Goal: Check status: Check status

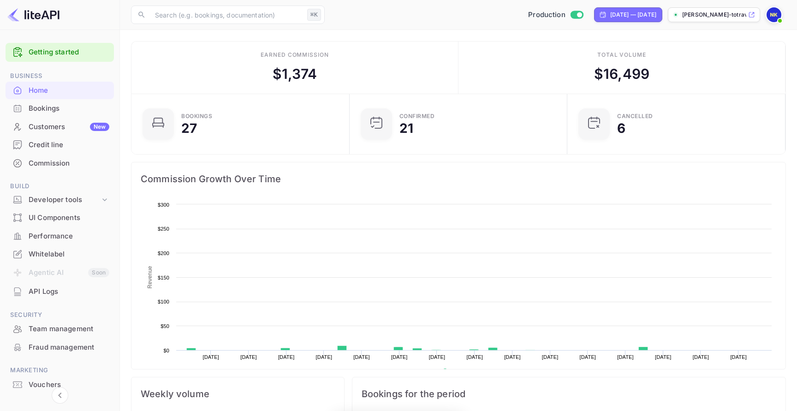
scroll to position [150, 213]
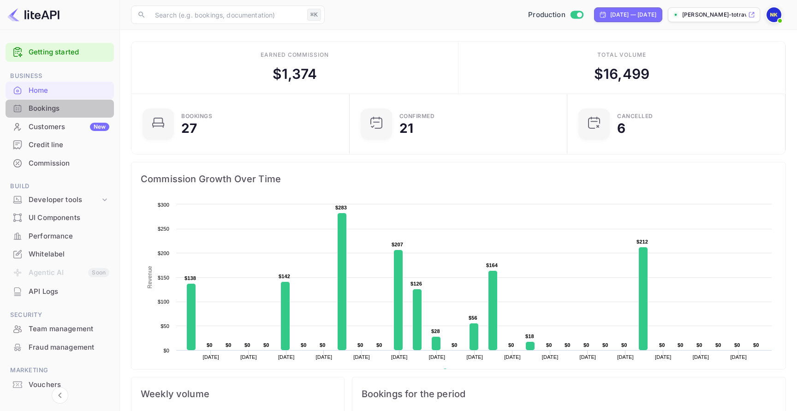
click at [84, 104] on div "Bookings" at bounding box center [69, 108] width 81 height 11
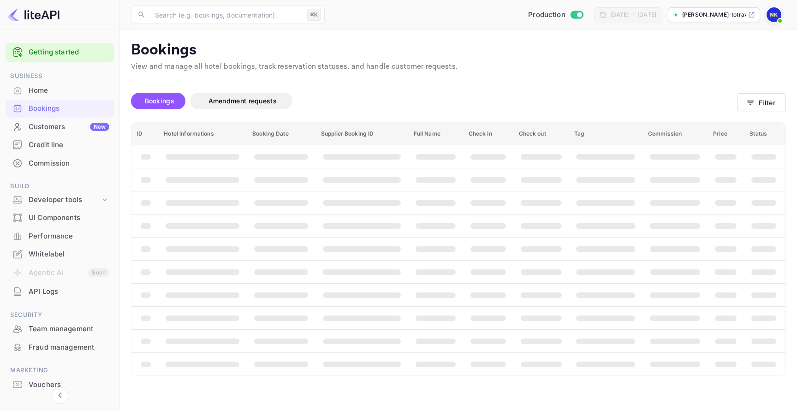
click at [769, 21] on div at bounding box center [773, 14] width 17 height 17
click at [724, 15] on div at bounding box center [398, 205] width 797 height 411
click at [723, 15] on p "[PERSON_NAME]-totrave..." at bounding box center [714, 15] width 64 height 8
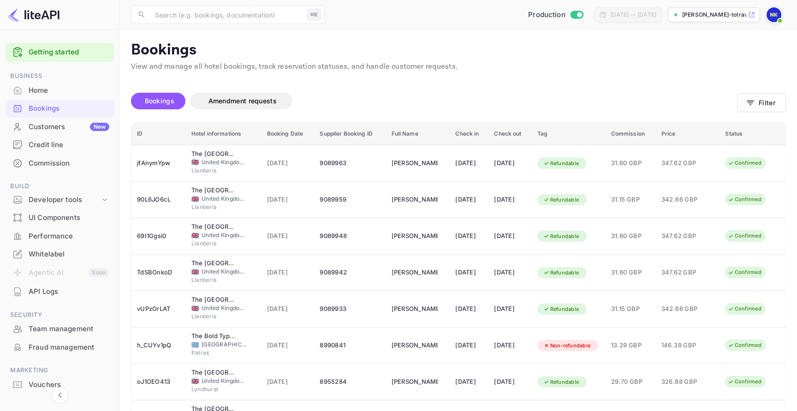
click at [237, 143] on th "Hotel informations" at bounding box center [224, 134] width 76 height 23
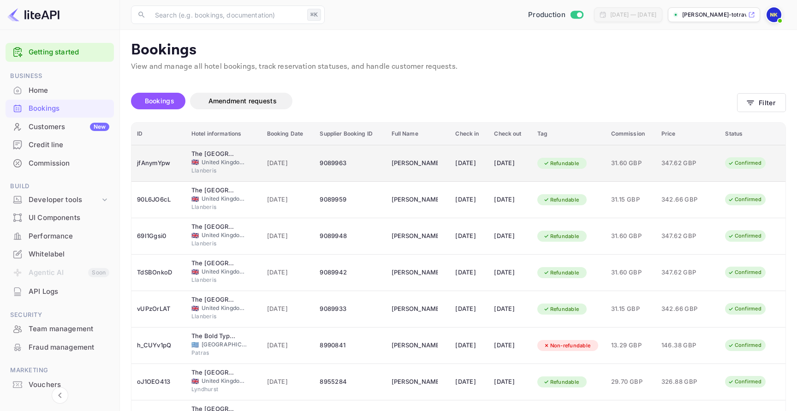
click at [246, 159] on div "🇬🇧 United Kingdom of Great Britain and Northern Ireland" at bounding box center [223, 162] width 65 height 8
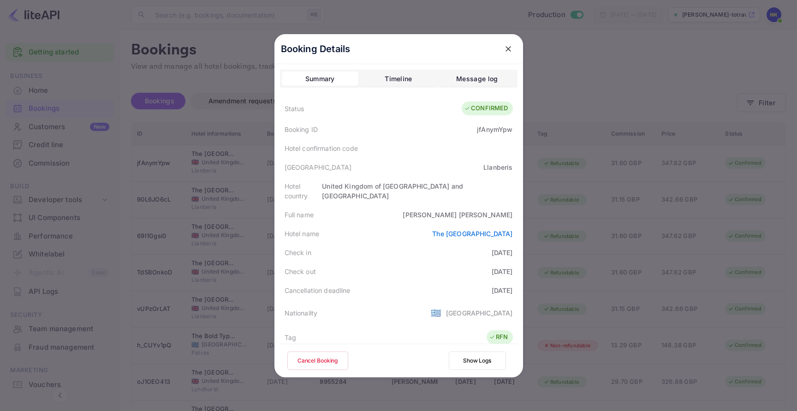
scroll to position [205, 0]
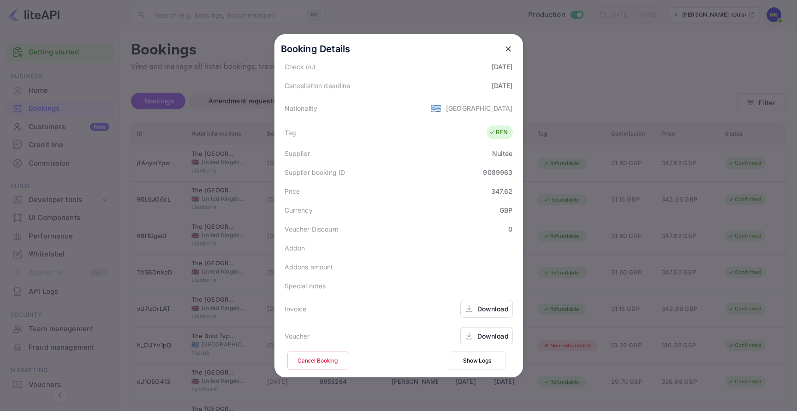
click at [493, 304] on div "Download" at bounding box center [492, 309] width 31 height 10
click at [493, 331] on div "Download" at bounding box center [492, 336] width 31 height 10
click at [545, 107] on div at bounding box center [398, 205] width 797 height 411
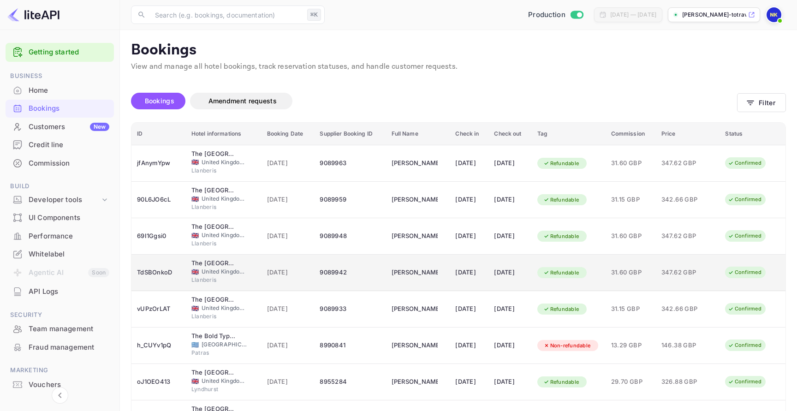
click at [481, 274] on div "27 Mar 2026" at bounding box center [469, 272] width 28 height 15
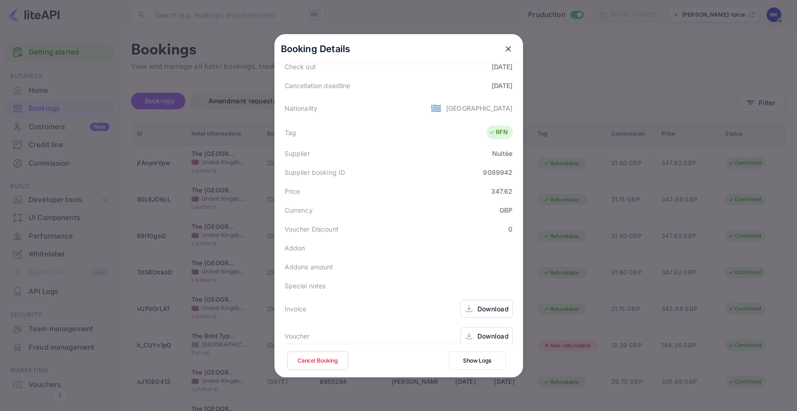
click at [495, 300] on div "Download" at bounding box center [486, 309] width 53 height 18
click at [506, 53] on icon "close" at bounding box center [507, 48] width 9 height 9
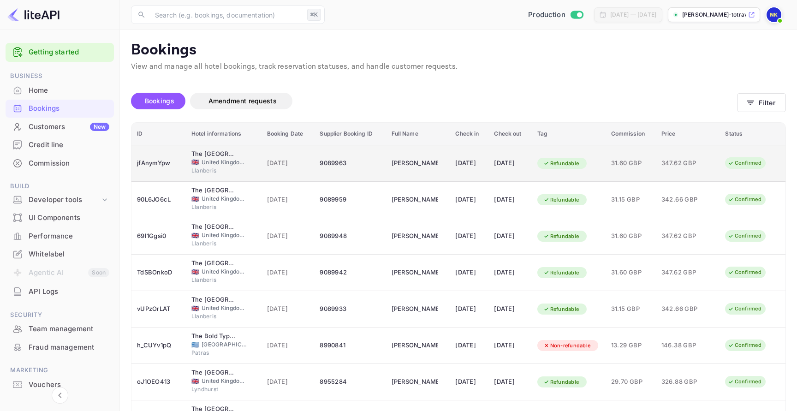
click at [153, 161] on div "jfAnymYpw" at bounding box center [158, 163] width 43 height 15
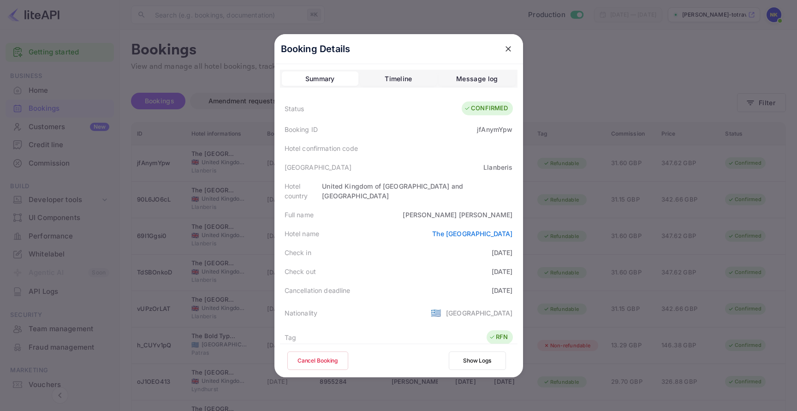
click at [504, 121] on div "Booking ID jfAnymYpw" at bounding box center [398, 129] width 237 height 19
click at [504, 123] on div "Booking ID jfAnymYpw" at bounding box center [398, 129] width 237 height 19
click at [504, 127] on div "jfAnymYpw" at bounding box center [494, 129] width 35 height 10
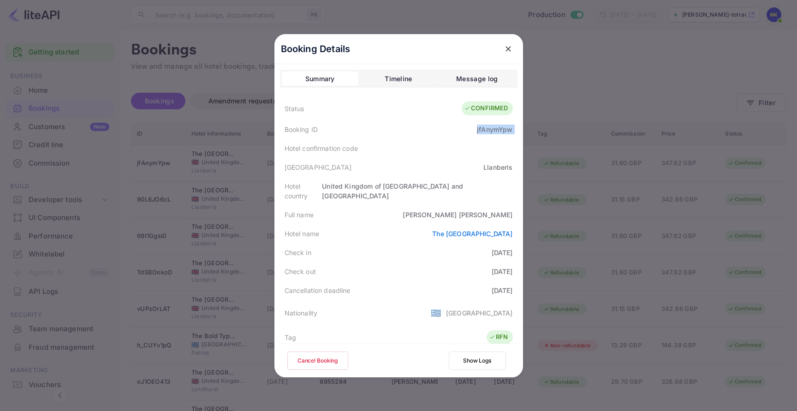
copy div "jfAnymYpw"
click at [669, 89] on div at bounding box center [398, 205] width 797 height 411
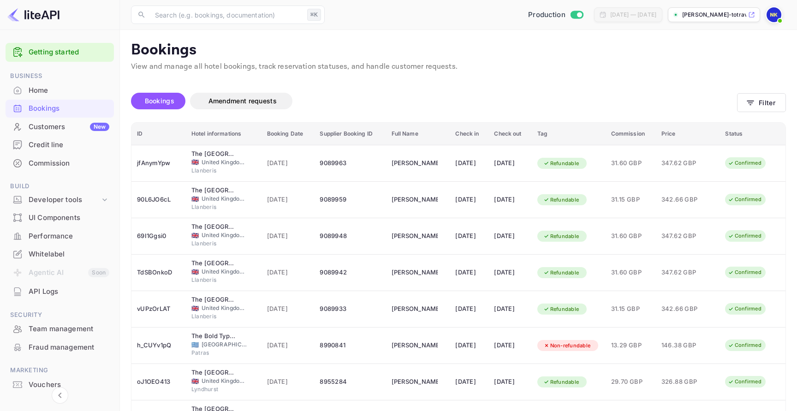
click at [773, 119] on div "Bookings Amendment requests Filter" at bounding box center [458, 102] width 655 height 39
click at [771, 112] on div "Bookings Amendment requests Filter" at bounding box center [458, 102] width 655 height 39
click at [771, 105] on button "Filter" at bounding box center [761, 102] width 49 height 19
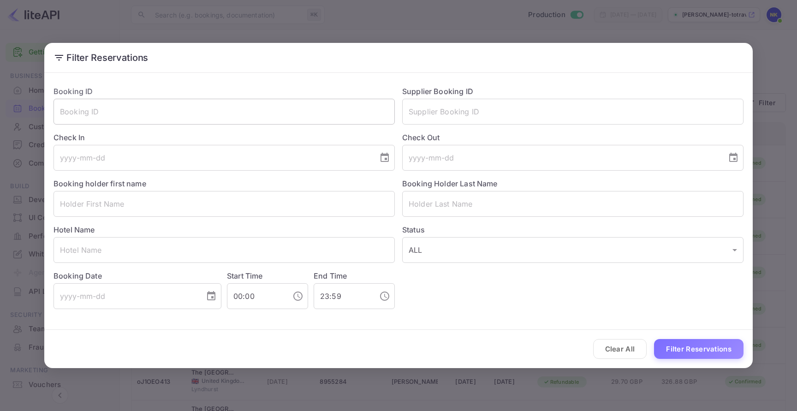
click at [307, 112] on input "text" at bounding box center [223, 112] width 341 height 26
paste input "jfAnymYpw"
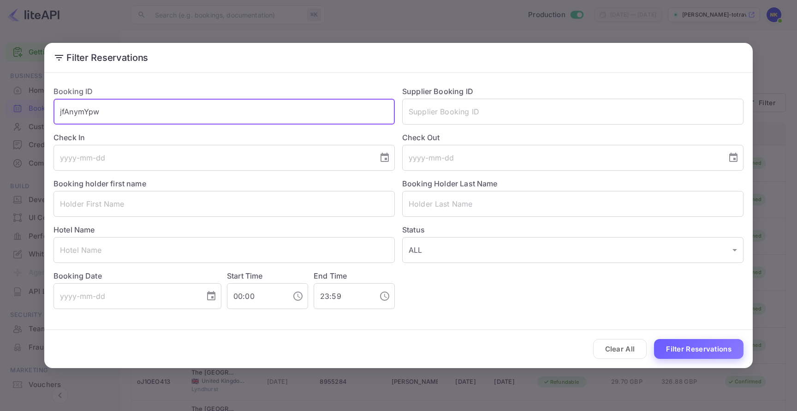
type input "jfAnymYpw"
click at [725, 350] on button "Filter Reservations" at bounding box center [698, 349] width 89 height 20
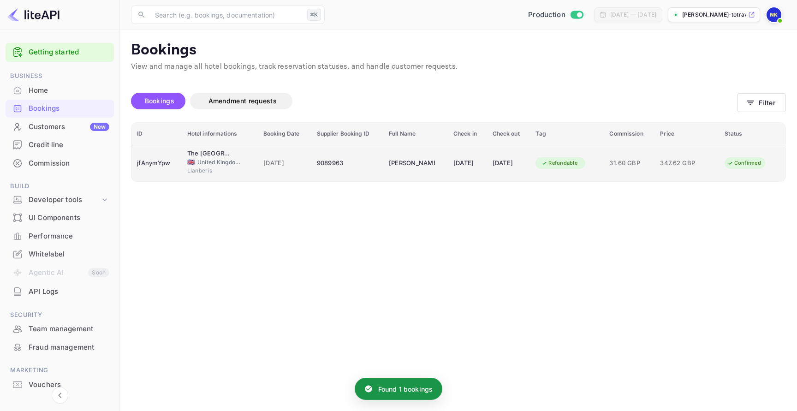
click at [325, 173] on td "9089963" at bounding box center [347, 163] width 72 height 36
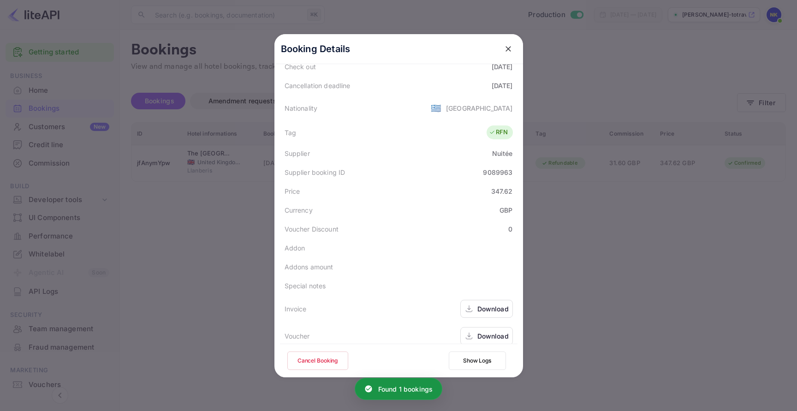
click at [498, 331] on div "Download" at bounding box center [492, 336] width 31 height 10
click at [491, 300] on div "Download" at bounding box center [486, 309] width 53 height 18
click at [508, 42] on button "close" at bounding box center [508, 49] width 17 height 17
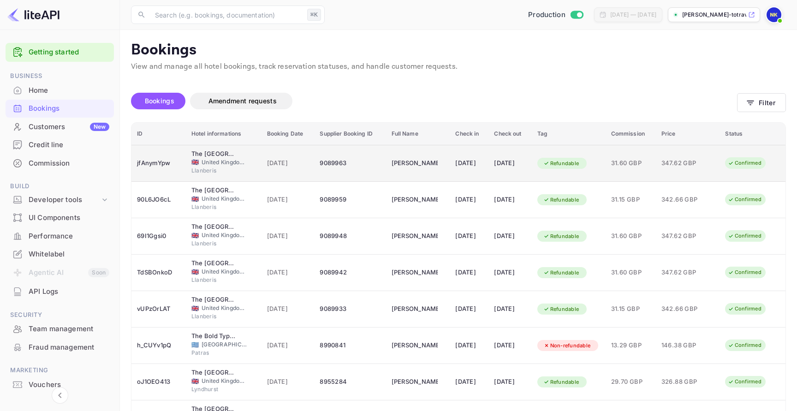
click at [462, 154] on td "27 Mar 2026" at bounding box center [468, 163] width 39 height 37
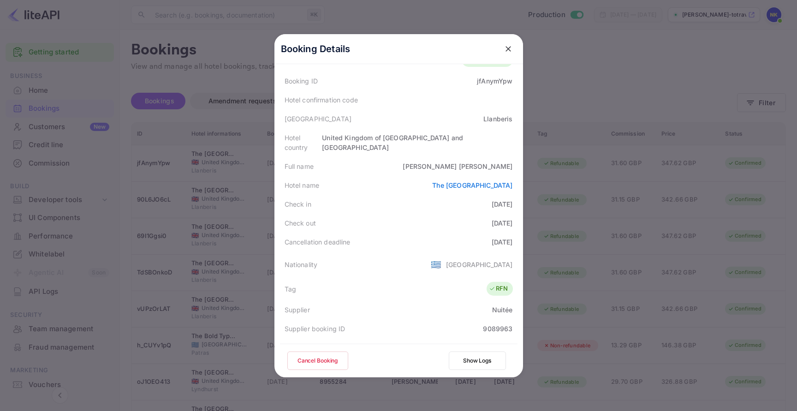
scroll to position [205, 0]
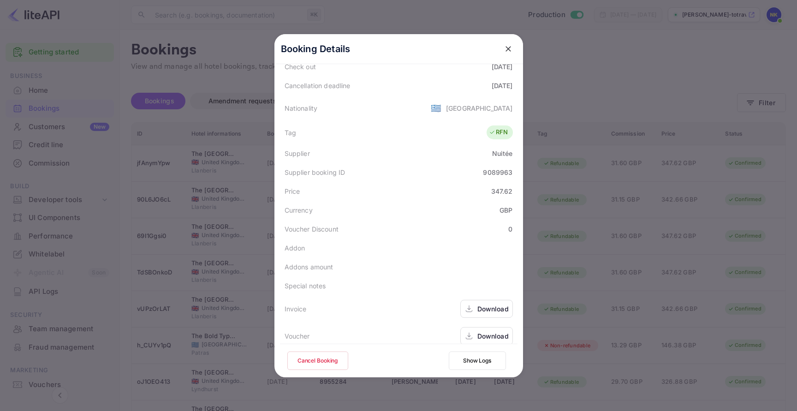
click at [477, 304] on div "Download" at bounding box center [486, 309] width 53 height 18
click at [549, 164] on div at bounding box center [398, 205] width 797 height 411
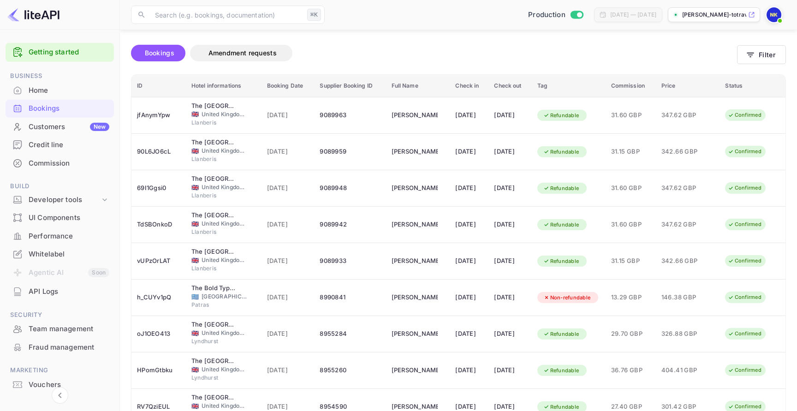
scroll to position [137, 0]
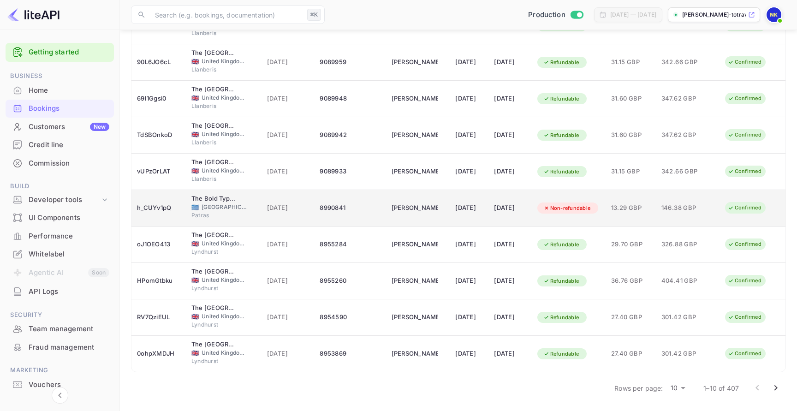
click at [508, 206] on div "12 Oct 2025" at bounding box center [510, 208] width 32 height 15
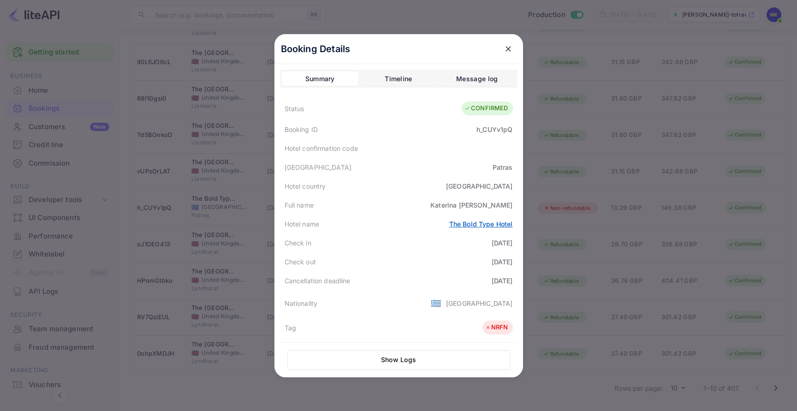
scroll to position [206, 0]
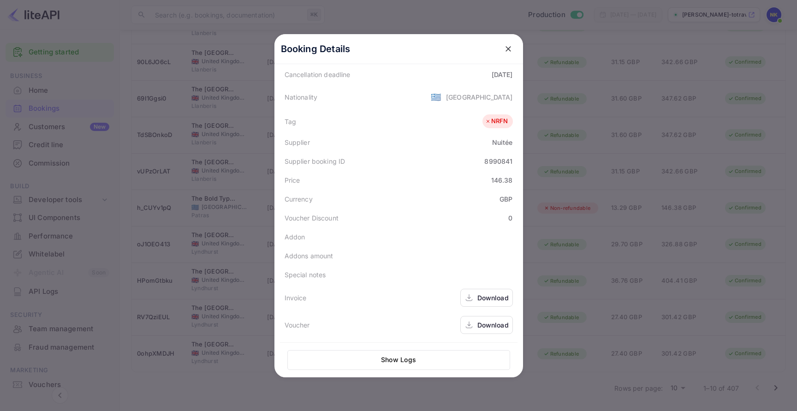
click at [495, 300] on div "Download" at bounding box center [492, 298] width 31 height 10
click at [505, 45] on icon "close" at bounding box center [507, 48] width 9 height 9
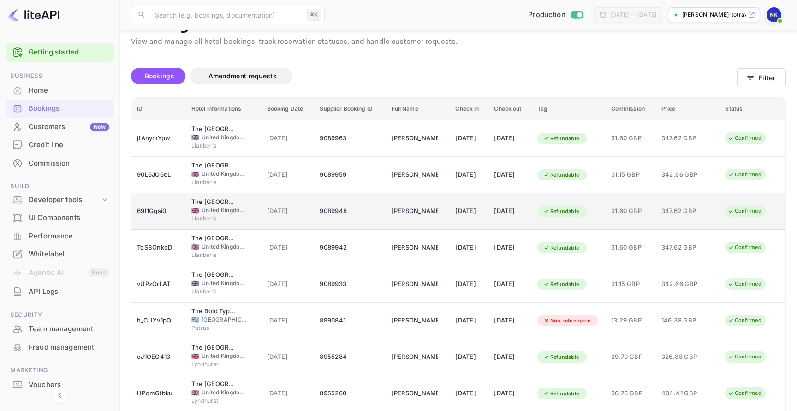
scroll to position [0, 0]
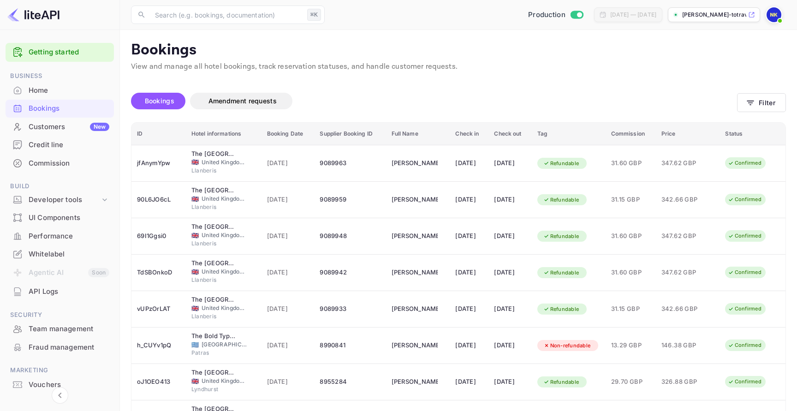
click at [753, 113] on div "Bookings Amendment requests Filter" at bounding box center [458, 102] width 655 height 39
click at [755, 107] on icon "button" at bounding box center [749, 102] width 9 height 9
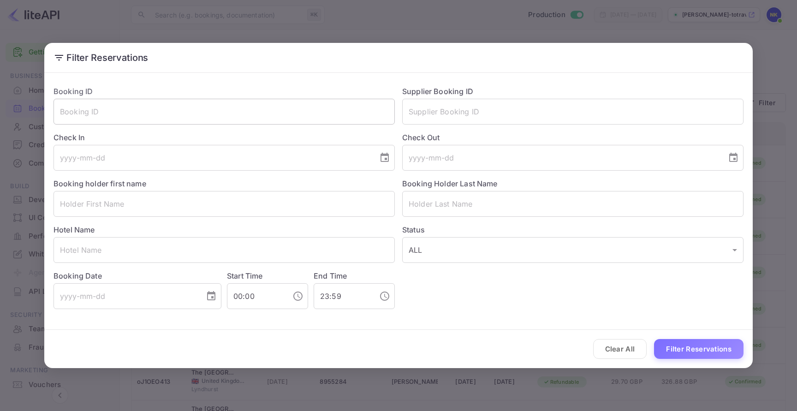
click at [306, 114] on input "text" at bounding box center [223, 112] width 341 height 26
paste input "r2j_KVRvl"
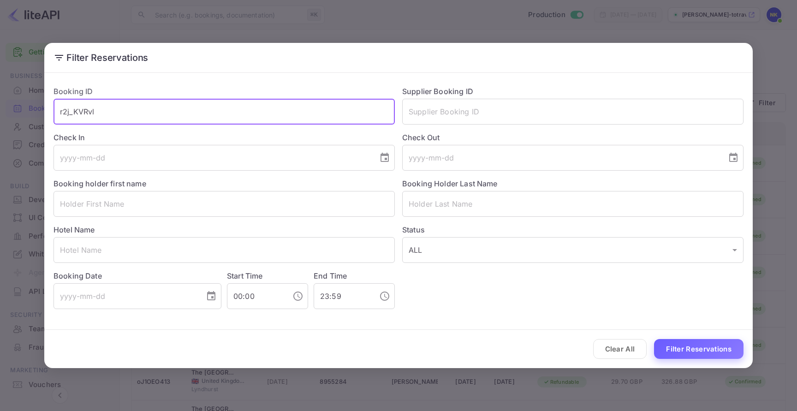
type input "r2j_KVRvl"
click at [696, 346] on button "Filter Reservations" at bounding box center [698, 349] width 89 height 20
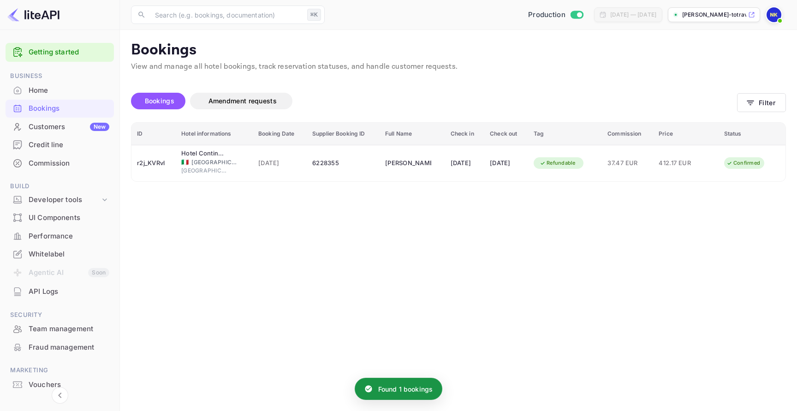
click at [452, 182] on main "Bookings View and manage all hotel bookings, track reservation statuses, and ha…" at bounding box center [458, 220] width 677 height 381
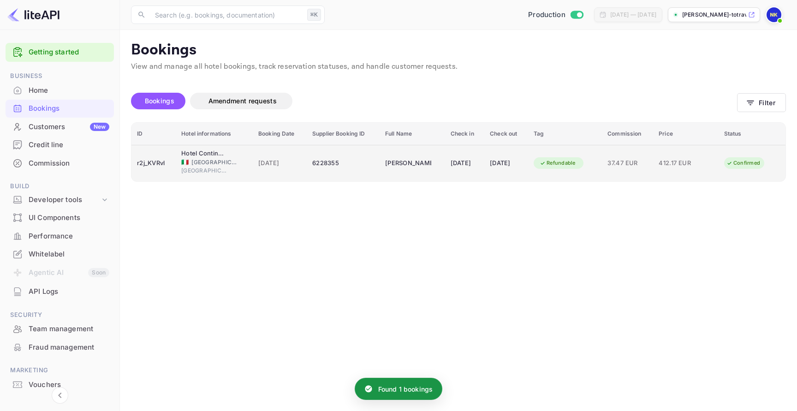
click at [461, 156] on div "22 Aug 2025" at bounding box center [464, 163] width 29 height 15
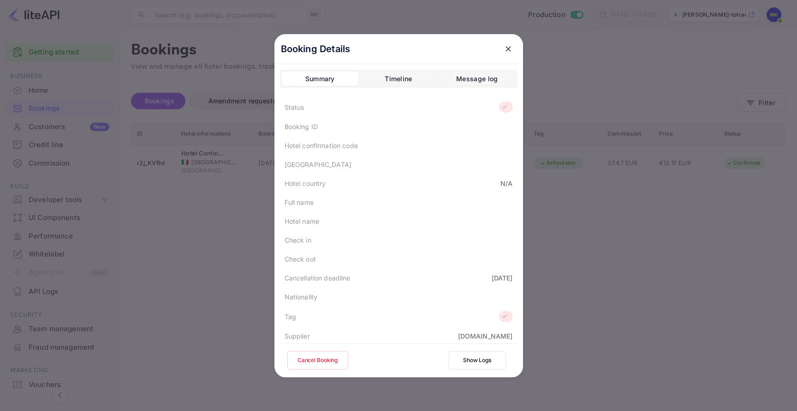
click at [252, 219] on div at bounding box center [398, 205] width 797 height 411
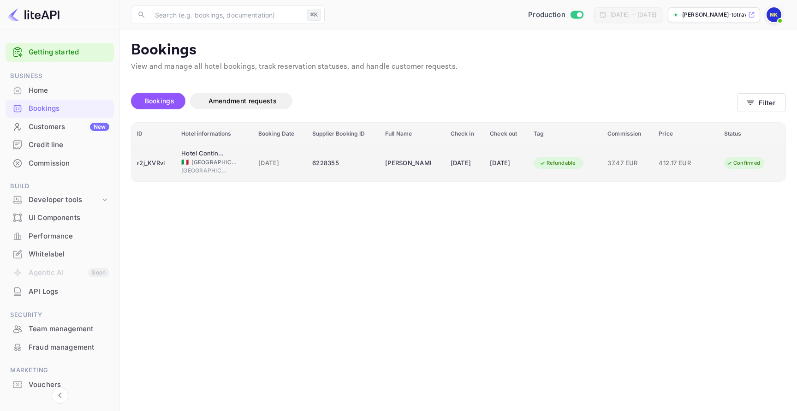
click at [244, 168] on td "Hotel Continentale 🇮🇹 Italy Trieste" at bounding box center [214, 163] width 77 height 36
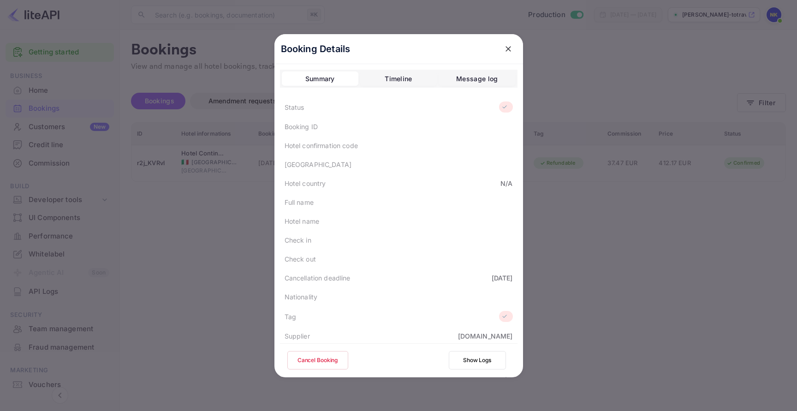
click at [233, 158] on div at bounding box center [398, 205] width 797 height 411
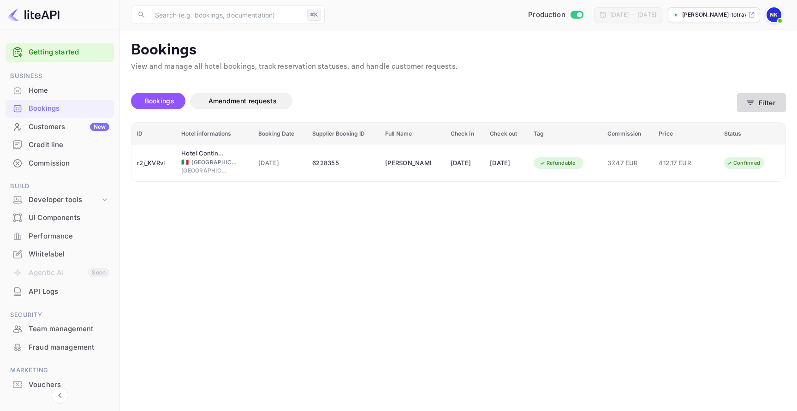
click at [756, 101] on button "Filter" at bounding box center [761, 102] width 49 height 19
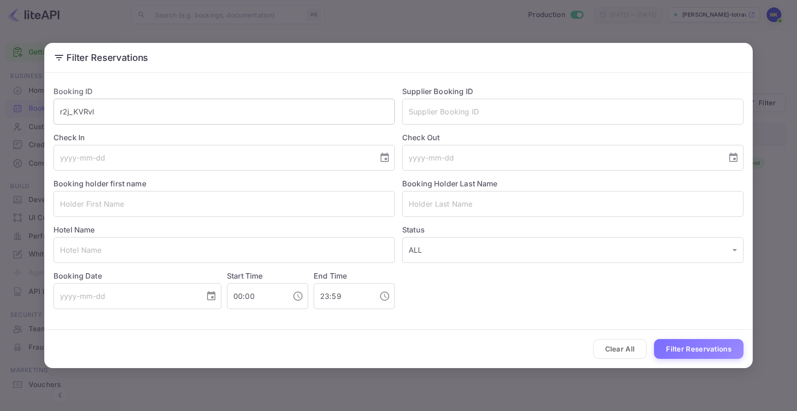
click at [259, 107] on input "r2j_KVRvl" at bounding box center [223, 112] width 341 height 26
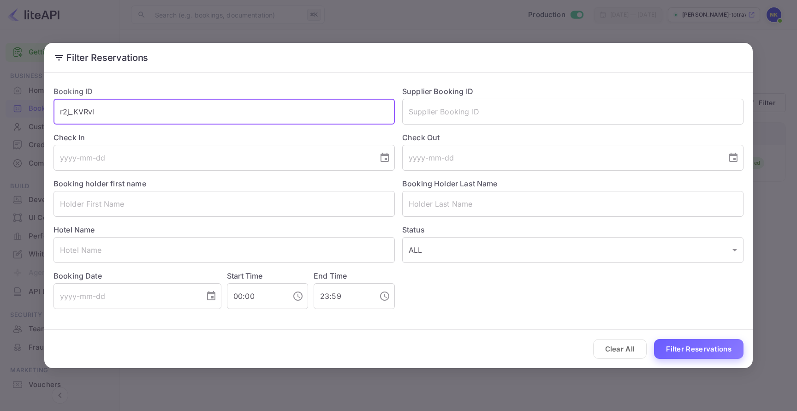
click at [685, 339] on button "Filter Reservations" at bounding box center [698, 349] width 89 height 20
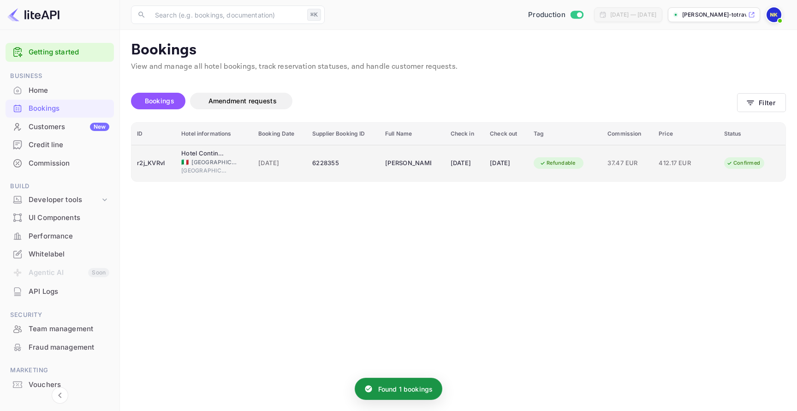
click at [466, 168] on div "22 Aug 2025" at bounding box center [464, 163] width 29 height 15
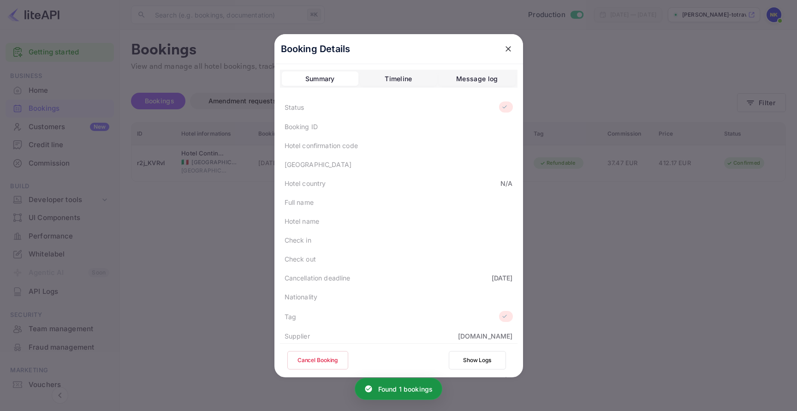
click at [389, 73] on div "Timeline" at bounding box center [397, 78] width 27 height 11
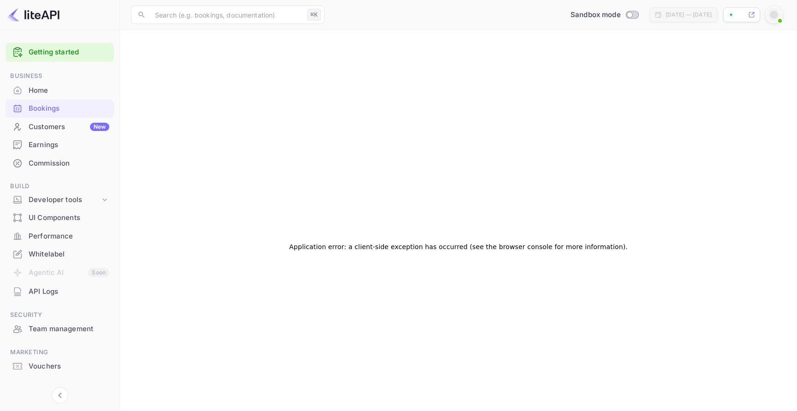
click at [77, 113] on div "Bookings" at bounding box center [69, 108] width 81 height 11
checkbox input "true"
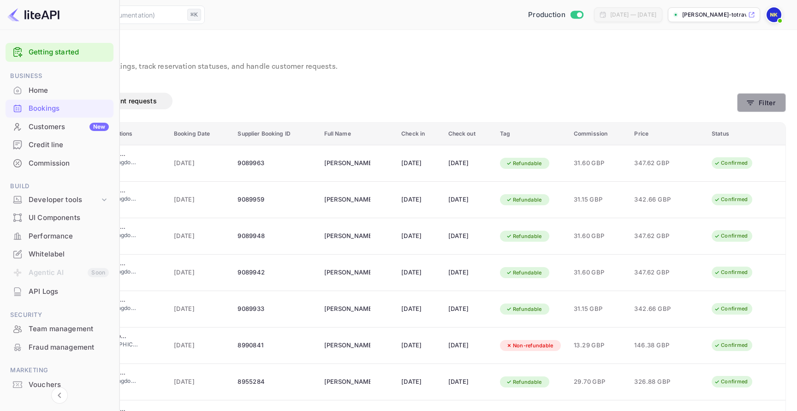
click at [771, 103] on button "Filter" at bounding box center [761, 102] width 49 height 19
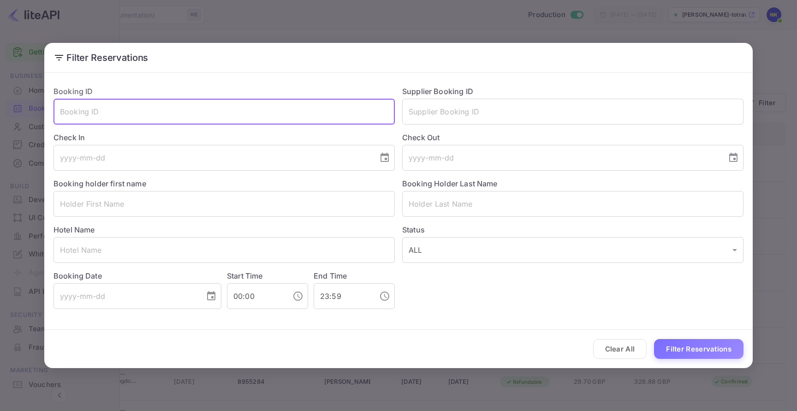
click at [313, 115] on input "text" at bounding box center [223, 112] width 341 height 26
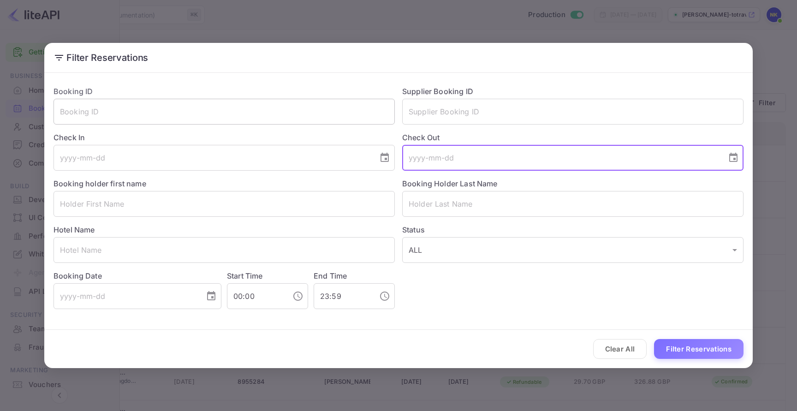
click at [304, 114] on input "text" at bounding box center [223, 112] width 341 height 26
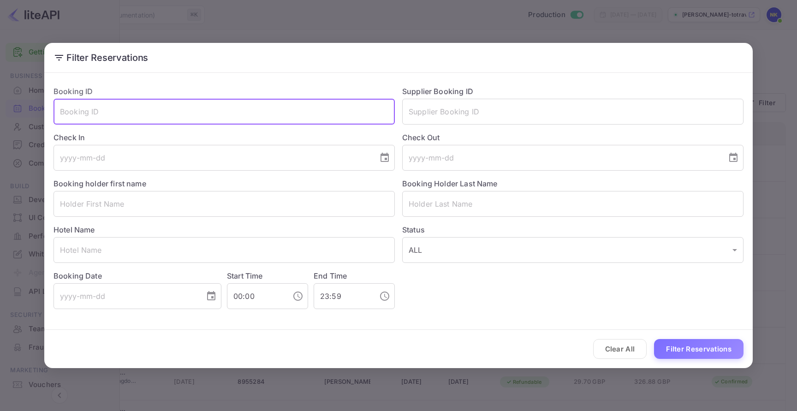
paste input "getAgentBookingDetail"
type input "getAgentBookingDetail"
paste input "r2j_KVRvl"
type input "r2j_KVRvl"
click at [705, 355] on button "Filter Reservations" at bounding box center [698, 349] width 89 height 20
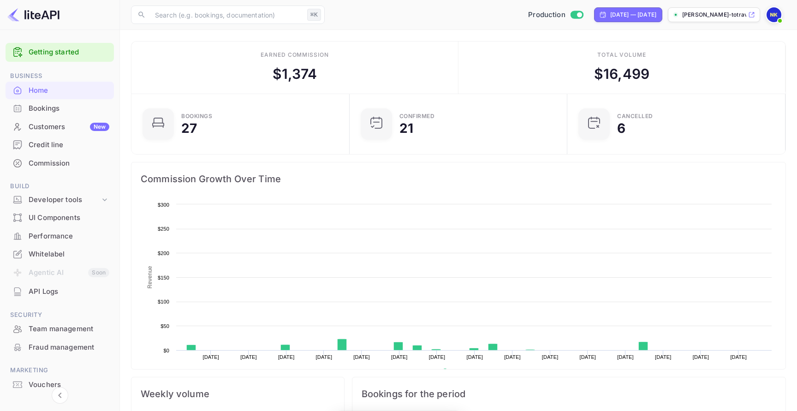
scroll to position [150, 213]
